Goal: Information Seeking & Learning: Understand process/instructions

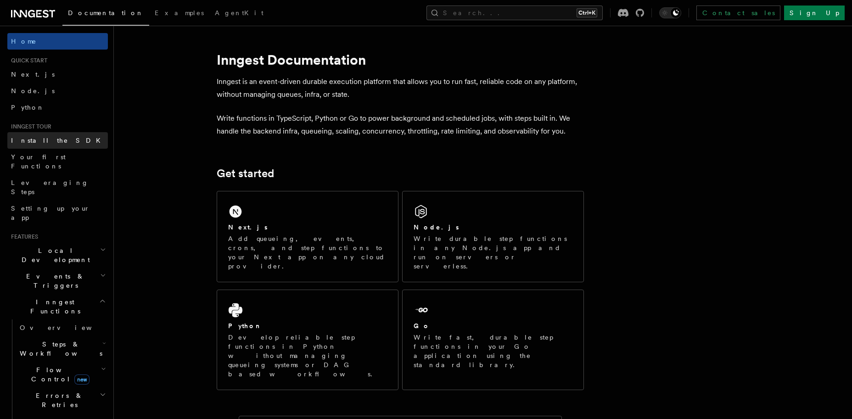
click at [48, 140] on span "Install the SDK" at bounding box center [58, 140] width 95 height 7
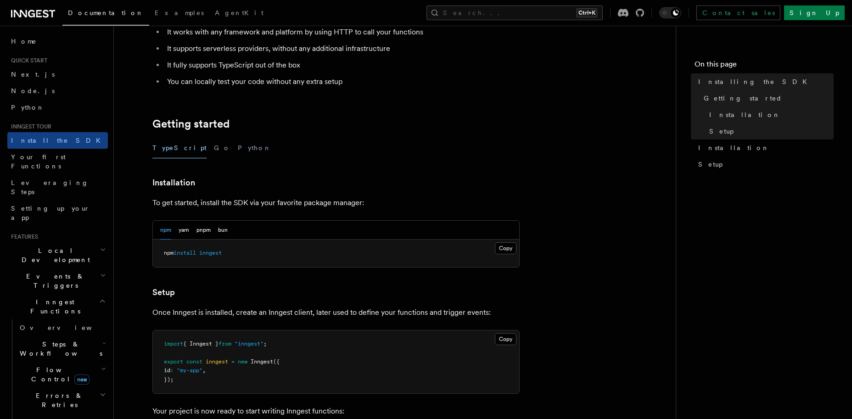
scroll to position [109, 0]
click at [228, 230] on button "bun" at bounding box center [223, 229] width 10 height 19
click at [167, 232] on button "npm" at bounding box center [165, 229] width 11 height 19
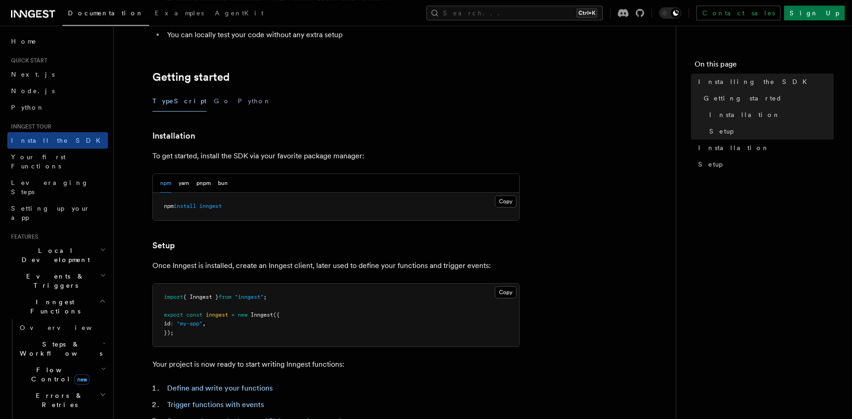
scroll to position [170, 0]
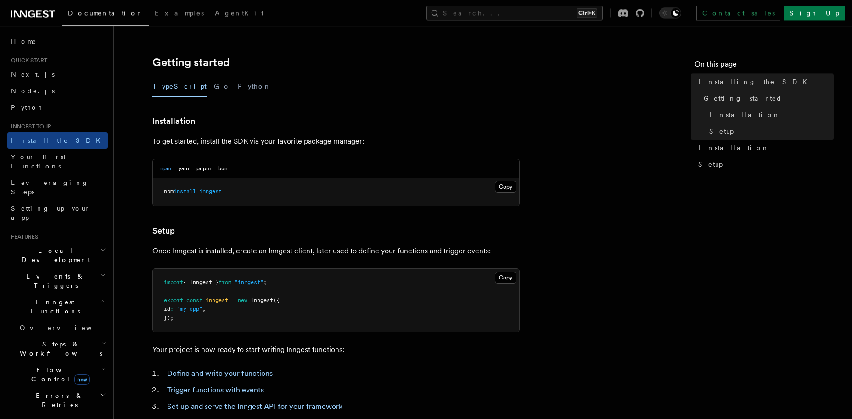
click at [218, 170] on div "npm yarn pnpm bun" at bounding box center [193, 168] width 67 height 19
click at [219, 170] on button "bun" at bounding box center [223, 168] width 10 height 19
click at [160, 168] on button "npm" at bounding box center [165, 168] width 11 height 19
click at [45, 95] on link "Node.js" at bounding box center [57, 91] width 100 height 17
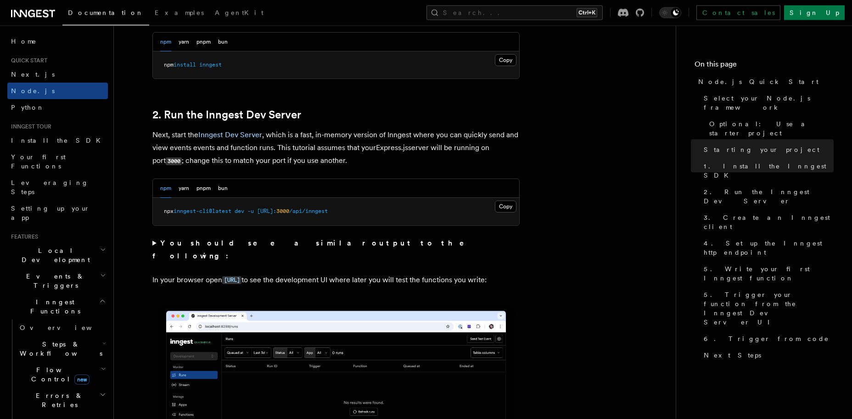
scroll to position [646, 0]
click at [229, 188] on div "npm yarn pnpm bun" at bounding box center [336, 187] width 366 height 19
click at [220, 189] on button "bun" at bounding box center [223, 187] width 10 height 19
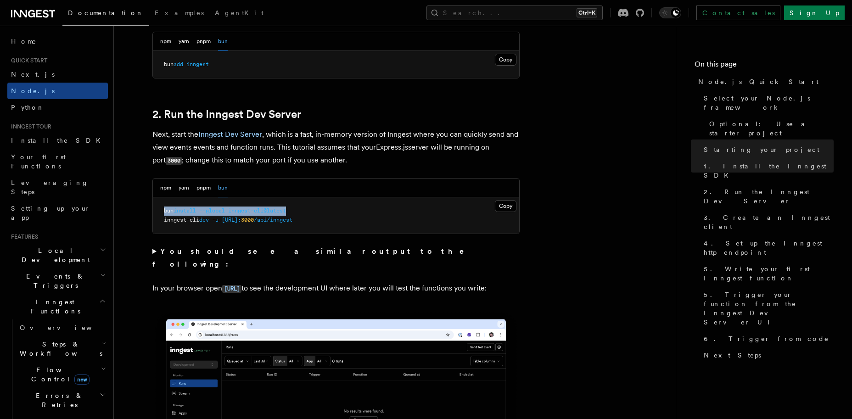
drag, startPoint x: 162, startPoint y: 211, endPoint x: 299, endPoint y: 210, distance: 136.7
click at [299, 210] on pre "bun install --global inngest-cli@latest inngest-cli dev -u [URL]: 3000 /api/inn…" at bounding box center [336, 215] width 366 height 36
copy span "bun install --global inngest-cli@latest"
click at [349, 222] on pre "bun install --global inngest-cli@latest inngest-cli dev -u [URL]: 3000 /api/inn…" at bounding box center [336, 215] width 366 height 36
drag, startPoint x: 349, startPoint y: 222, endPoint x: 165, endPoint y: 220, distance: 184.5
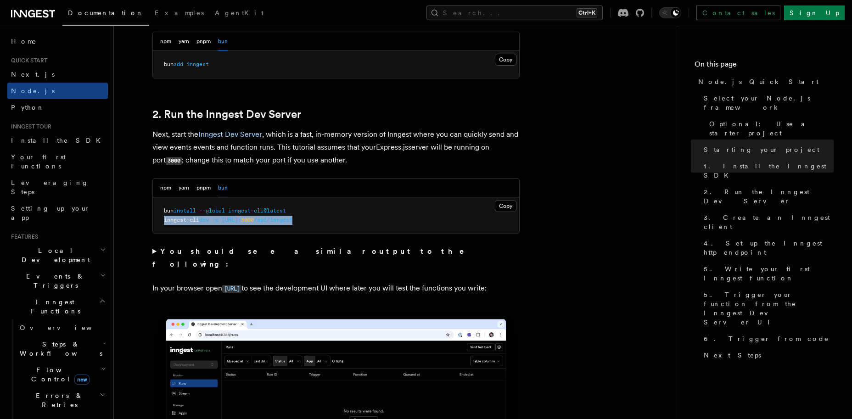
click at [165, 220] on pre "bun install --global inngest-cli@latest inngest-cli dev -u [URL]: 3000 /api/inn…" at bounding box center [336, 215] width 366 height 36
copy span "inngest-cli dev -u [URL]: 3000 /api/inngest"
click at [170, 191] on button "npm" at bounding box center [165, 187] width 11 height 19
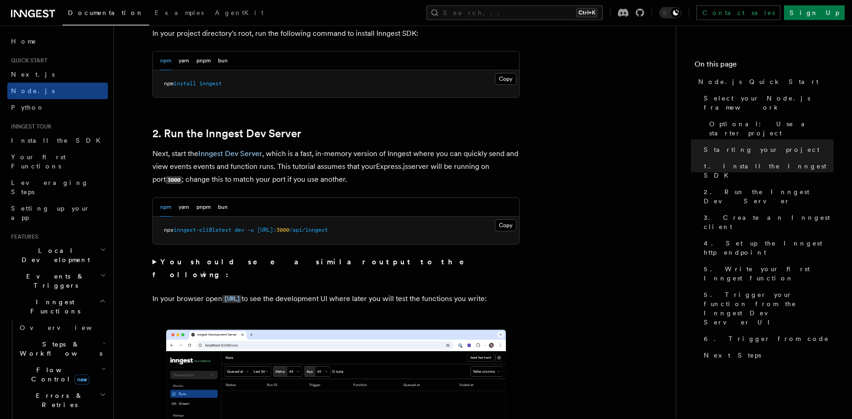
scroll to position [627, 0]
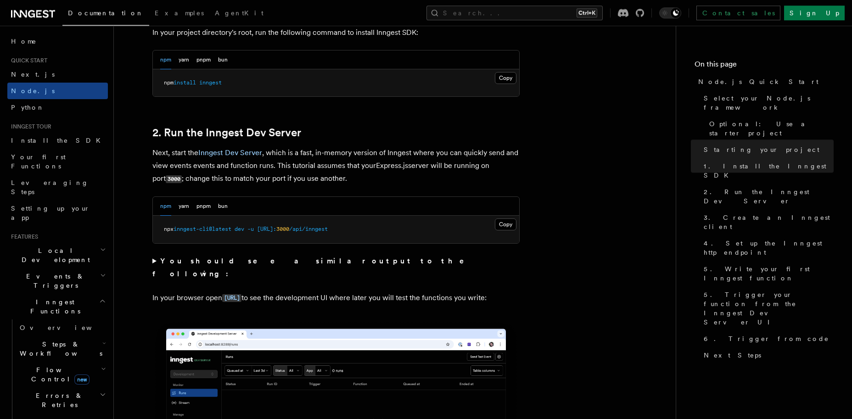
drag, startPoint x: 231, startPoint y: 203, endPoint x: 212, endPoint y: 210, distance: 19.4
click at [212, 210] on div "npm yarn pnpm bun" at bounding box center [336, 206] width 366 height 19
drag, startPoint x: 212, startPoint y: 210, endPoint x: 221, endPoint y: 209, distance: 8.3
click at [221, 209] on div "npm yarn pnpm bun" at bounding box center [193, 206] width 67 height 19
click at [221, 209] on button "bun" at bounding box center [223, 206] width 10 height 19
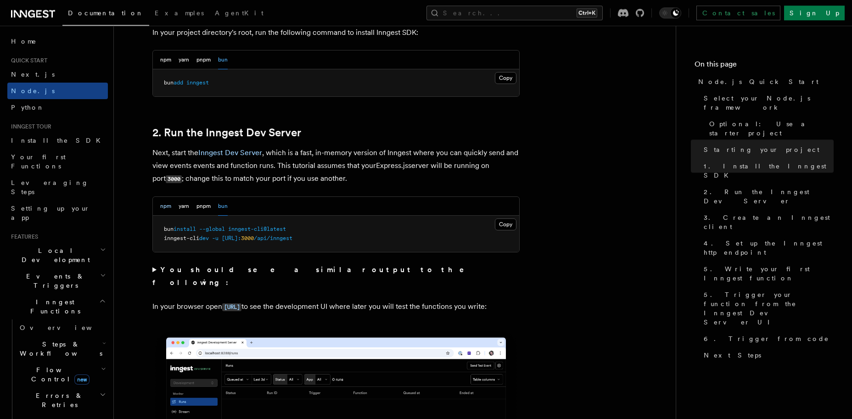
click at [168, 209] on button "npm" at bounding box center [165, 206] width 11 height 19
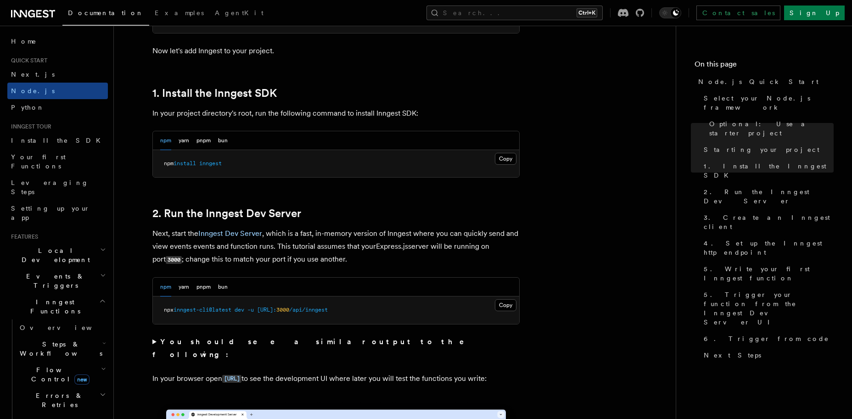
scroll to position [548, 0]
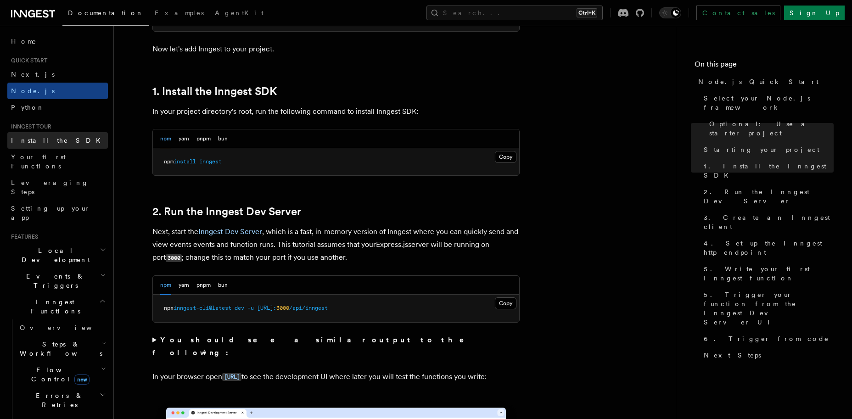
click at [53, 138] on span "Install the SDK" at bounding box center [58, 140] width 95 height 7
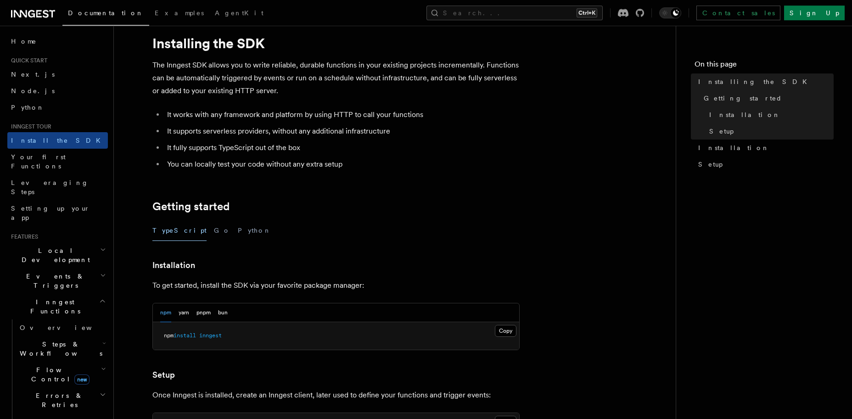
scroll to position [22, 0]
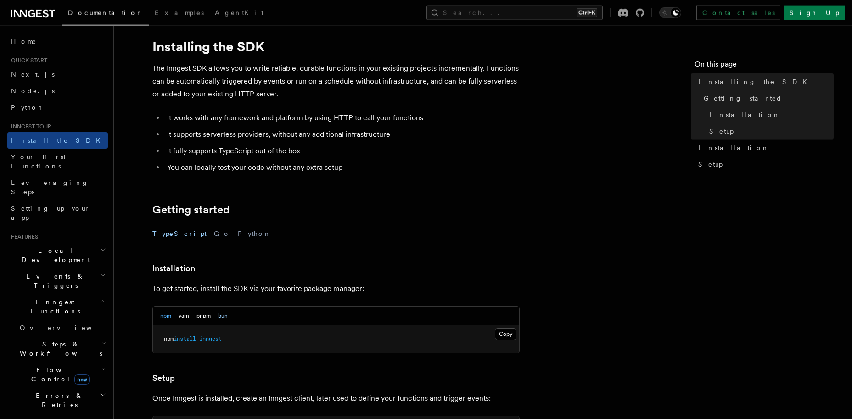
click at [224, 318] on button "bun" at bounding box center [223, 315] width 10 height 19
click at [173, 318] on div "npm yarn pnpm bun" at bounding box center [193, 315] width 67 height 19
click at [164, 318] on button "npm" at bounding box center [165, 315] width 11 height 19
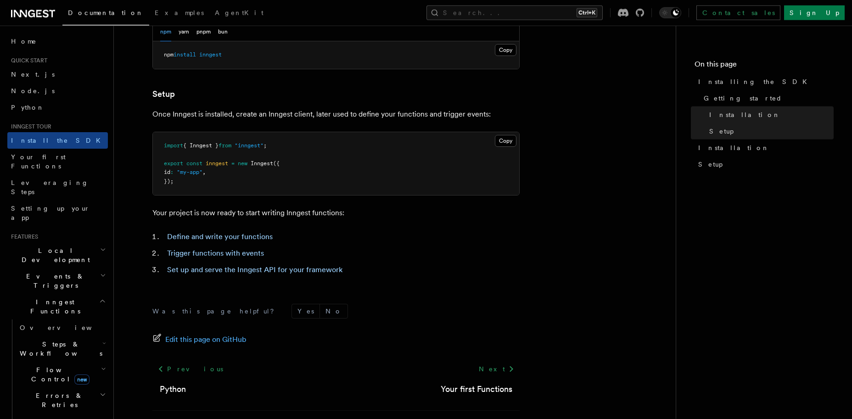
scroll to position [307, 0]
click at [76, 88] on link "Node.js" at bounding box center [57, 91] width 100 height 17
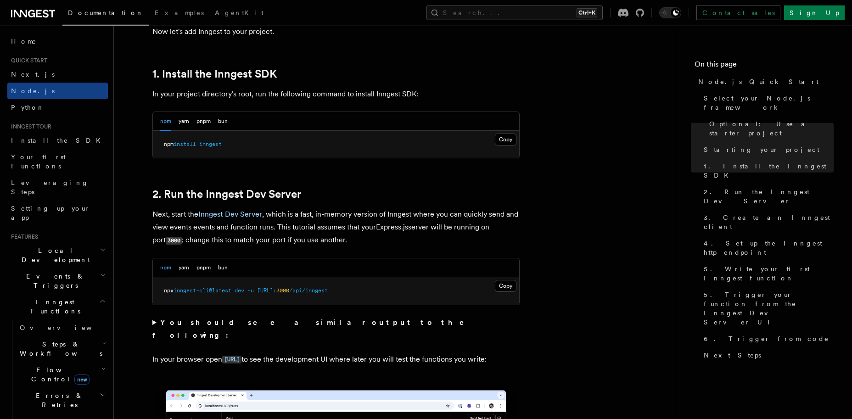
scroll to position [566, 0]
click at [223, 120] on button "bun" at bounding box center [223, 120] width 10 height 19
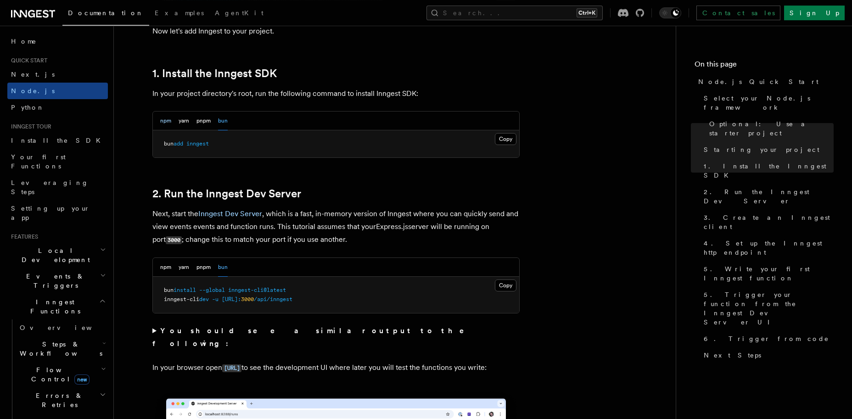
click at [162, 125] on button "npm" at bounding box center [165, 120] width 11 height 19
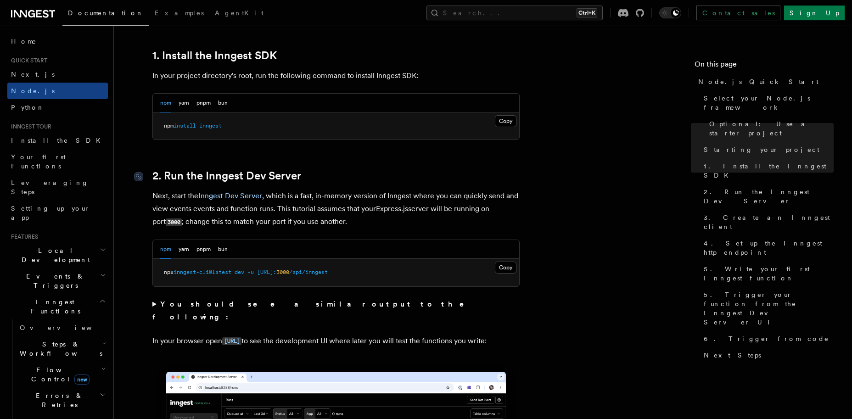
scroll to position [596, 0]
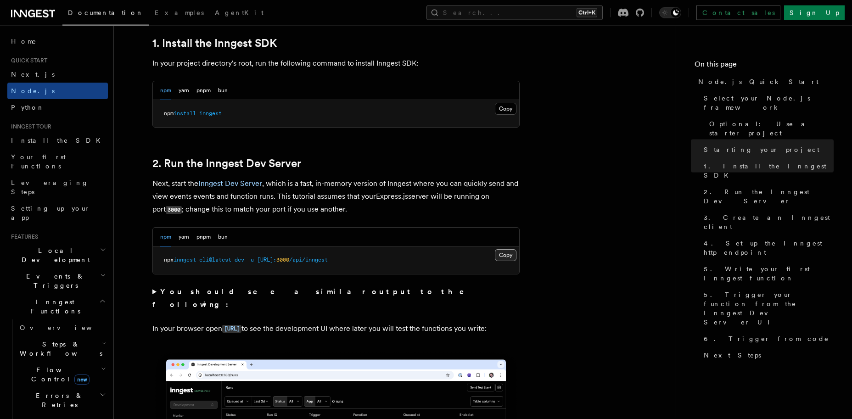
click at [504, 256] on button "Copy Copied" at bounding box center [506, 255] width 22 height 12
